Goal: Information Seeking & Learning: Learn about a topic

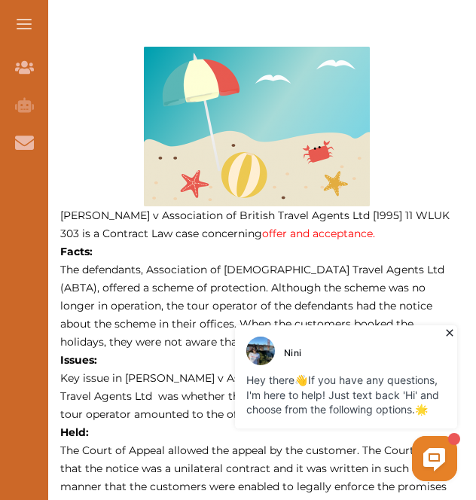
scroll to position [643, 0]
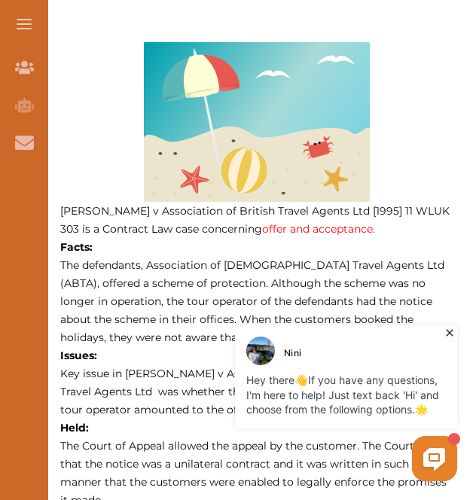
click at [443, 333] on icon at bounding box center [449, 332] width 15 height 15
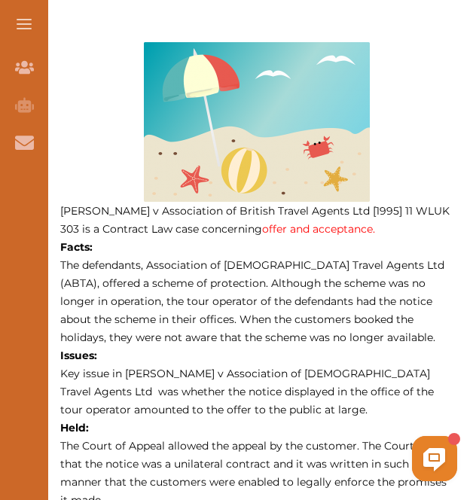
click at [64, 256] on p "The defendants, Association of [DEMOGRAPHIC_DATA] Travel Agents Ltd (ABTA), off…" at bounding box center [256, 301] width 393 height 90
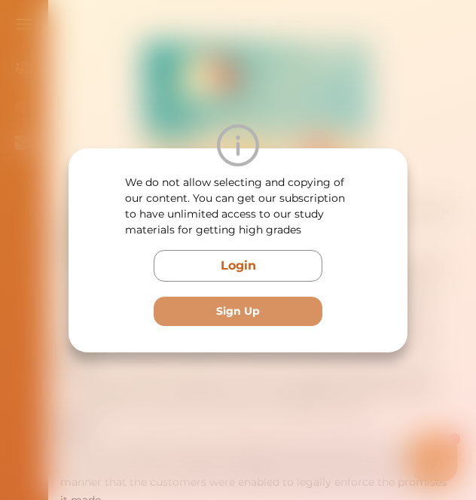
click at [275, 60] on div "We do not allow selecting and copying of our content. You can get our subscript…" at bounding box center [238, 250] width 476 height 500
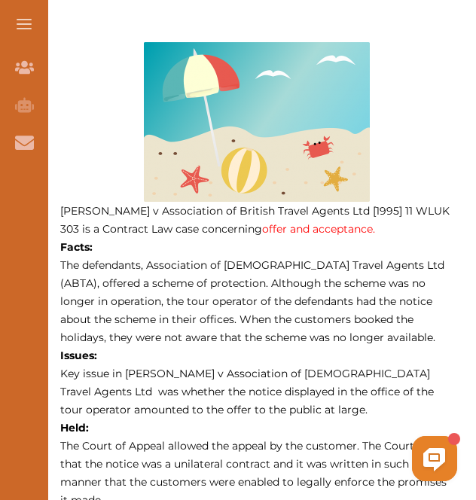
drag, startPoint x: 56, startPoint y: 261, endPoint x: 142, endPoint y: 275, distance: 86.9
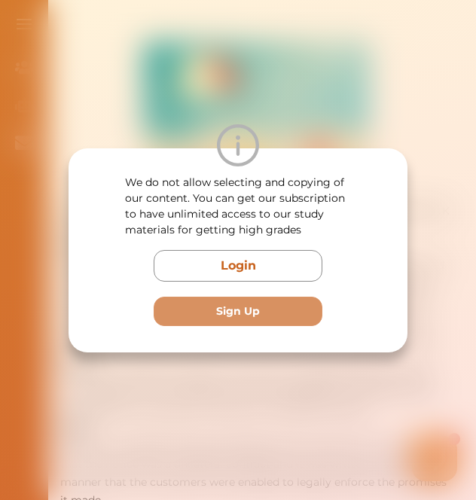
click at [303, 117] on div "We do not allow selecting and copying of our content. You can get our subscript…" at bounding box center [238, 250] width 476 height 500
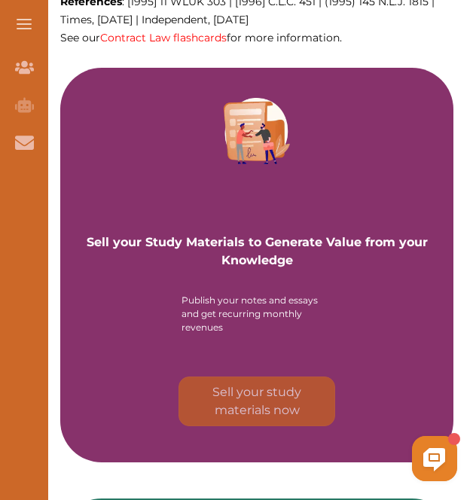
scroll to position [1214, 0]
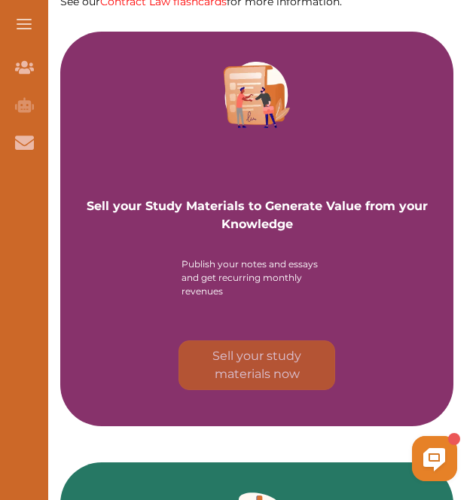
click at [475, 209] on div "Want to secure high grades in Contract Law ? We’ve created a FREE checklist for…" at bounding box center [257, 272] width 438 height 2600
drag, startPoint x: 475, startPoint y: 209, endPoint x: 474, endPoint y: 194, distance: 15.1
click at [474, 194] on div "Want to secure high grades in Contract Law ? We’ve created a FREE checklist for…" at bounding box center [257, 272] width 438 height 2600
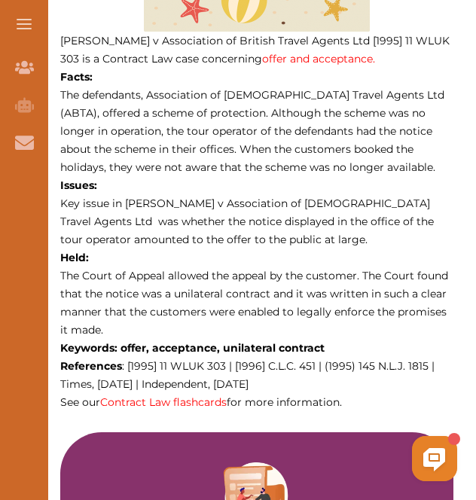
scroll to position [795, 0]
